Goal: Information Seeking & Learning: Learn about a topic

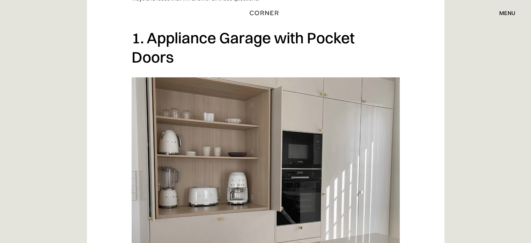
scroll to position [699, 0]
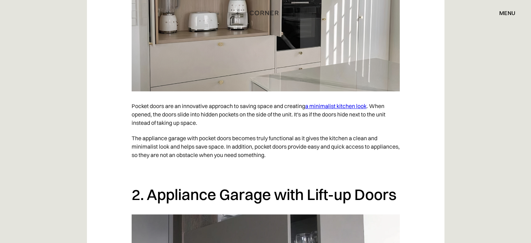
click at [330, 105] on link "a minimalist kitchen look" at bounding box center [335, 105] width 61 height 7
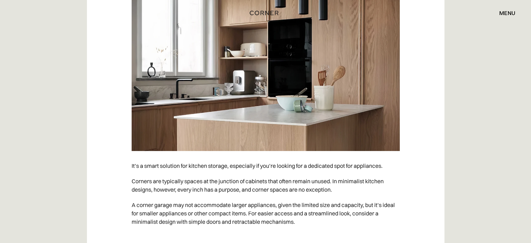
scroll to position [2306, 0]
